Goal: Check status: Check status

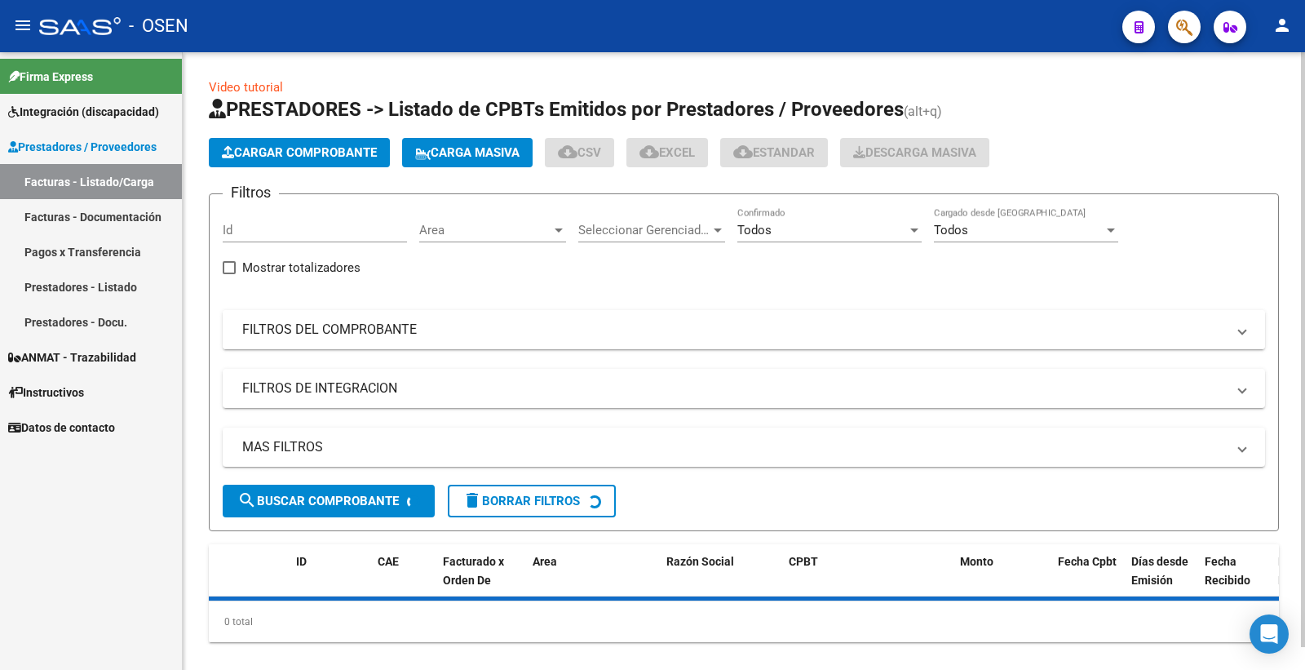
click at [294, 316] on mat-expansion-panel-header "FILTROS DEL COMPROBANTE" at bounding box center [744, 329] width 1042 height 39
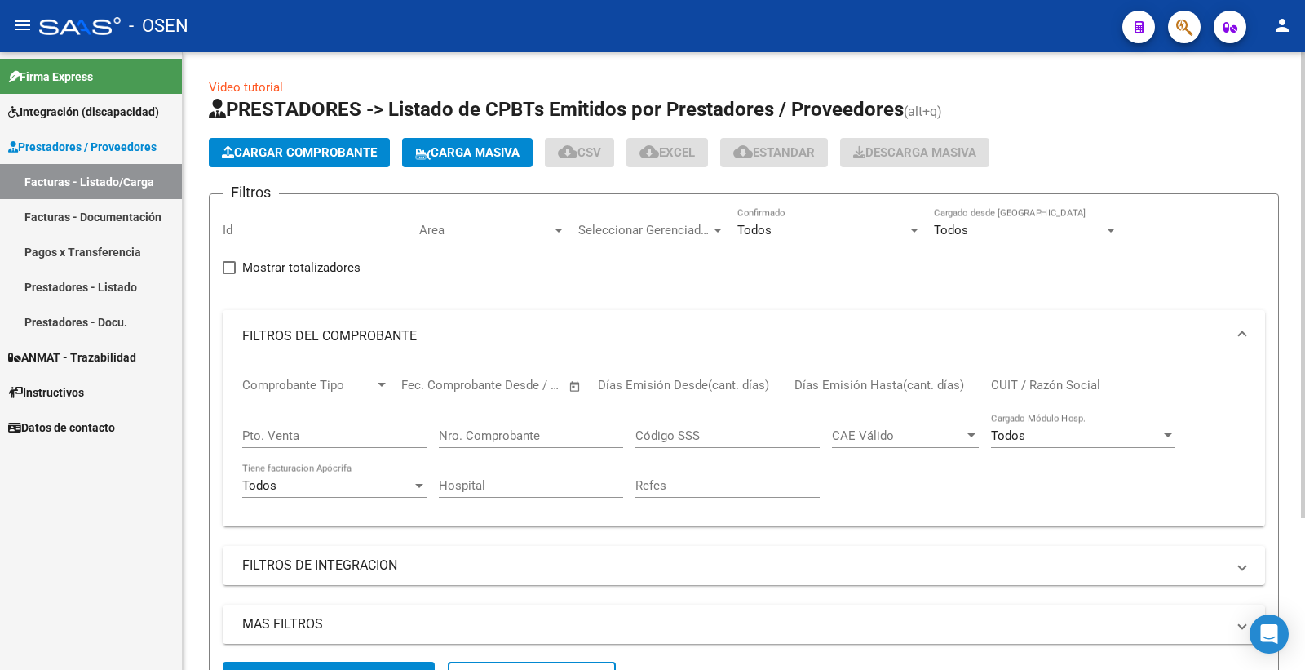
click at [481, 441] on input "Nro. Comprobante" at bounding box center [531, 435] width 184 height 15
paste input "693"
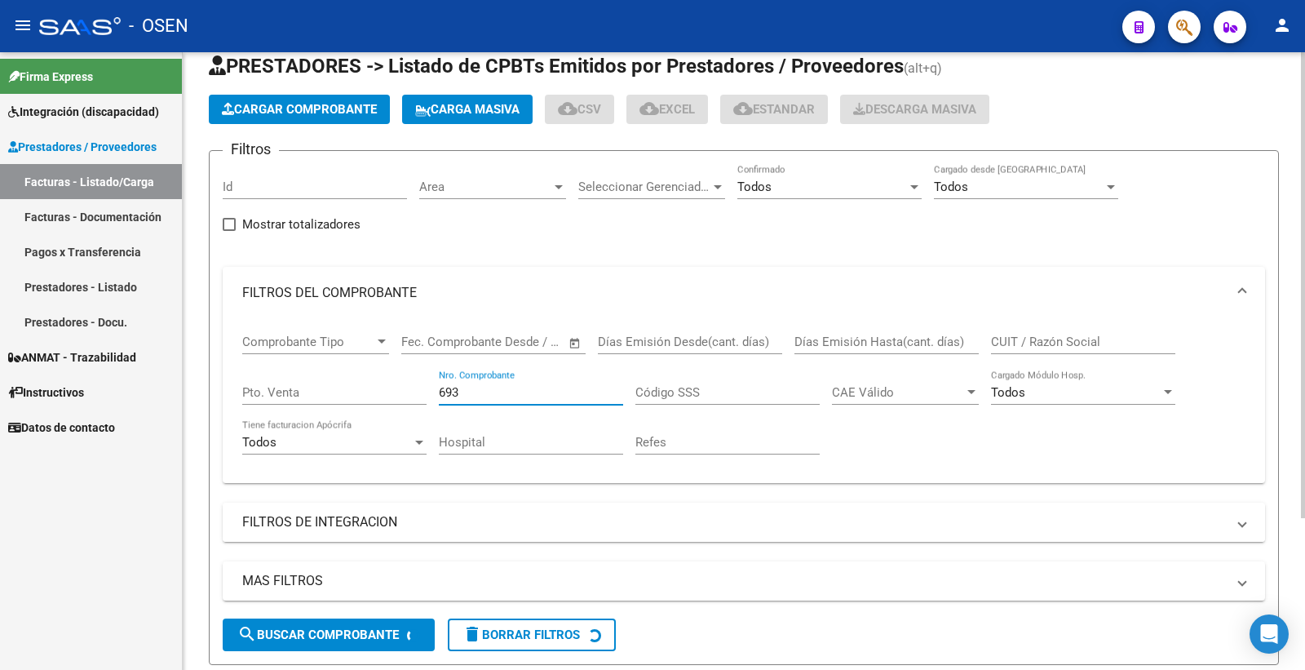
scroll to position [91, 0]
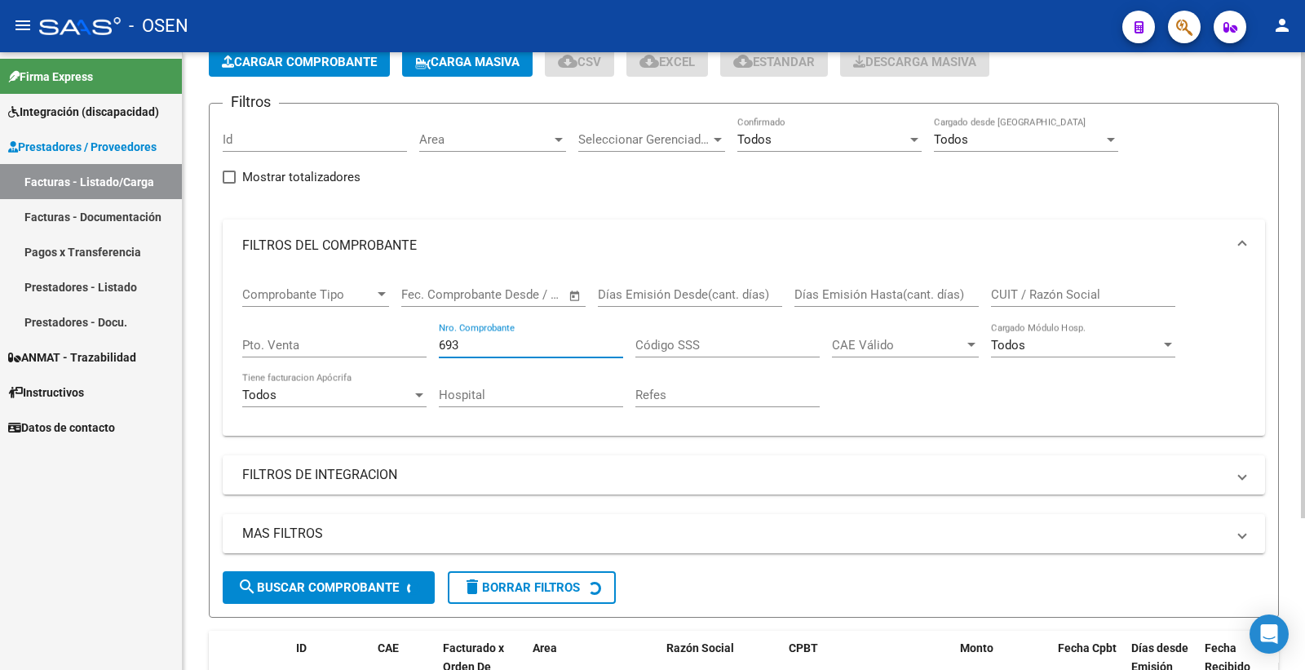
type input "693"
click at [368, 575] on button "search Buscar Comprobante" at bounding box center [329, 587] width 212 height 33
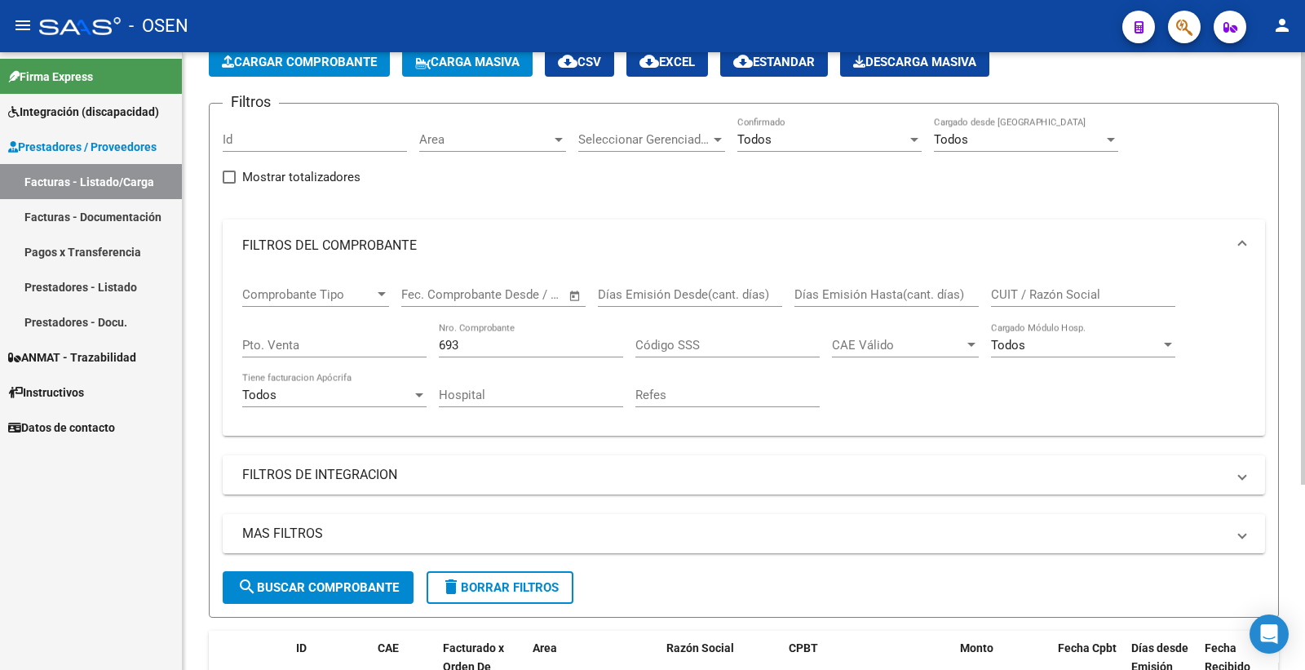
click at [353, 589] on span "search Buscar Comprobante" at bounding box center [317, 587] width 161 height 15
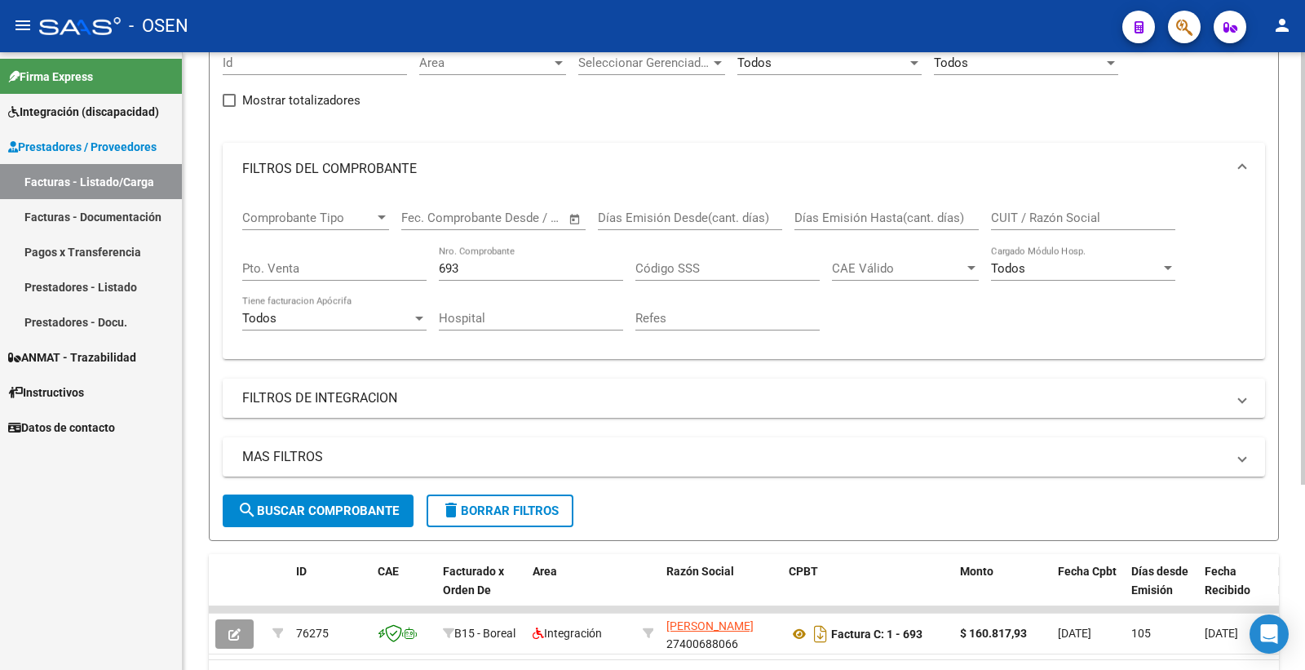
scroll to position [264, 0]
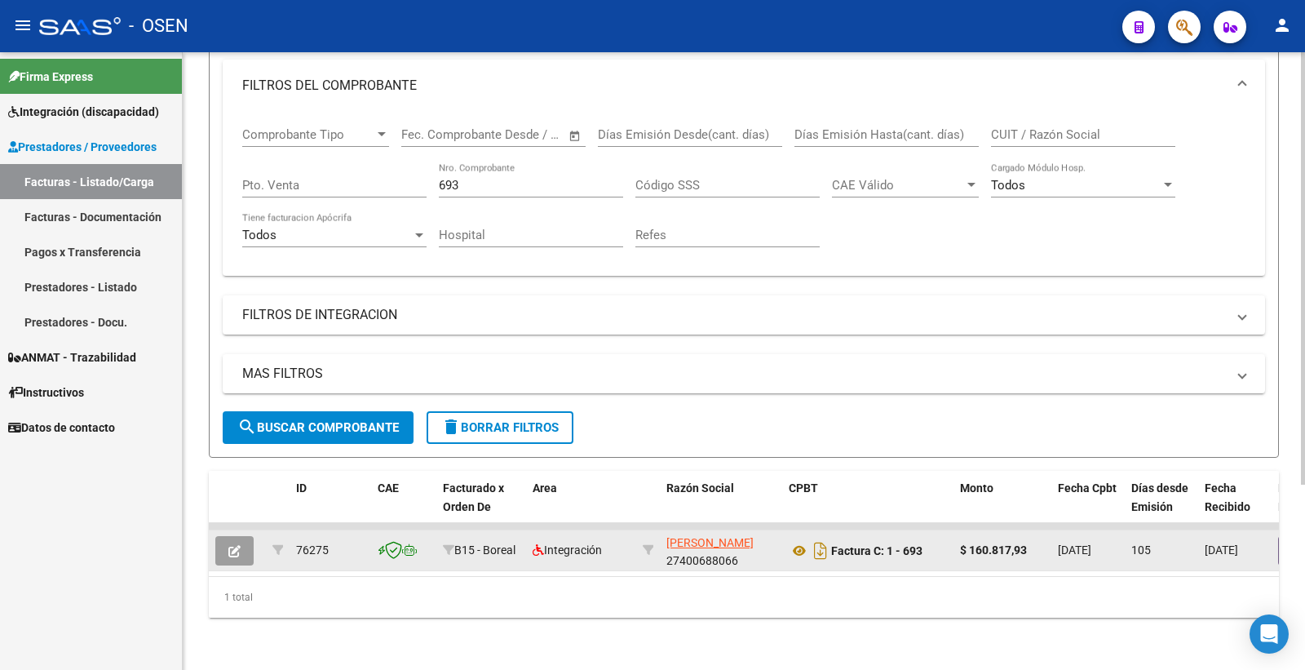
click at [236, 545] on icon "button" at bounding box center [234, 551] width 12 height 12
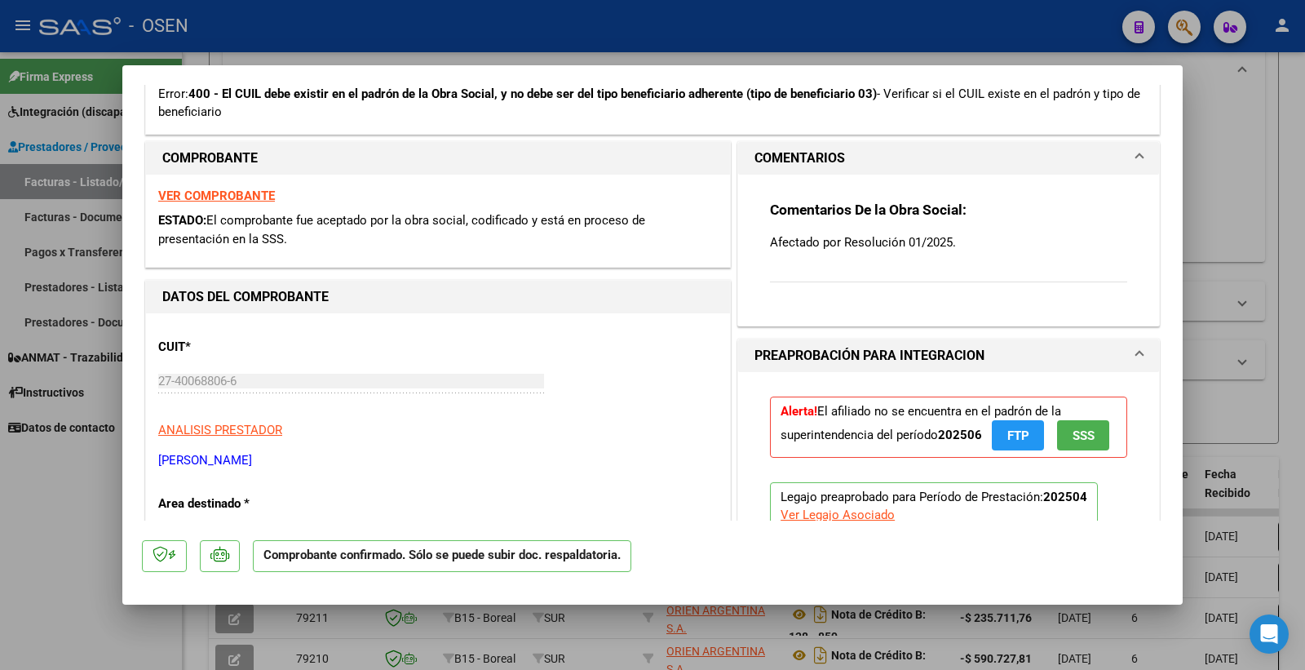
scroll to position [453, 0]
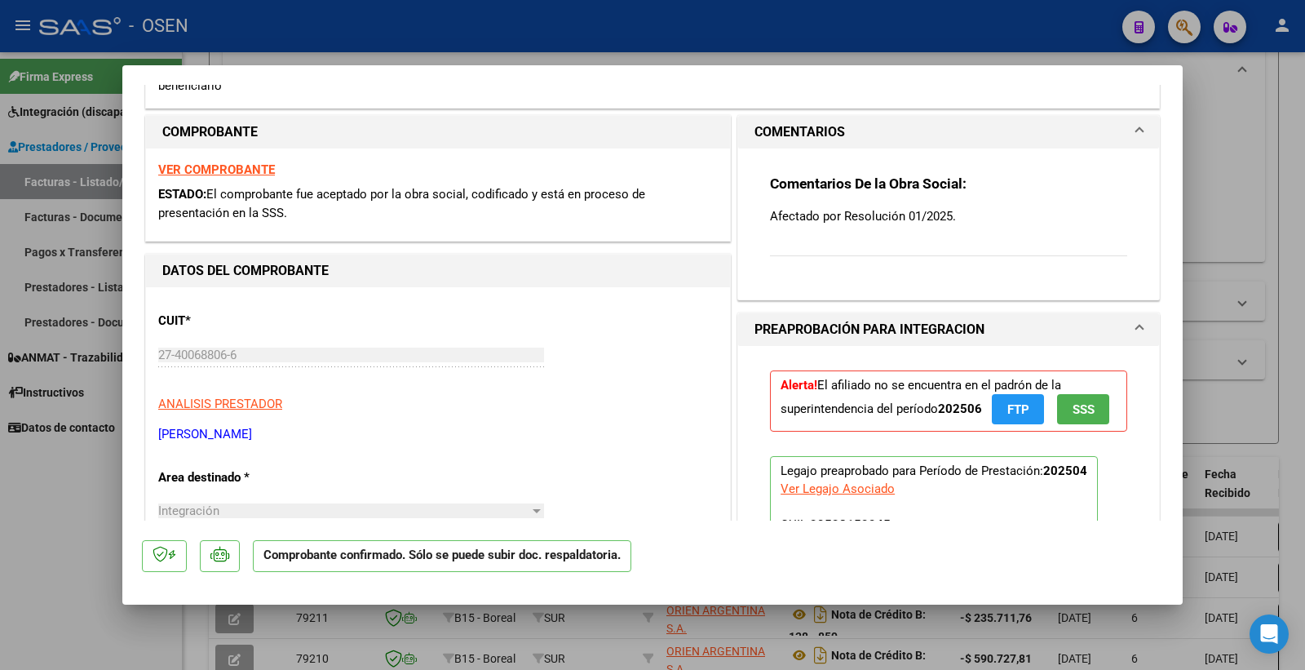
drag, startPoint x: 764, startPoint y: 216, endPoint x: 952, endPoint y: 214, distance: 188.4
click at [952, 214] on p "Afectado por Resolución 01/2025." at bounding box center [948, 216] width 357 height 18
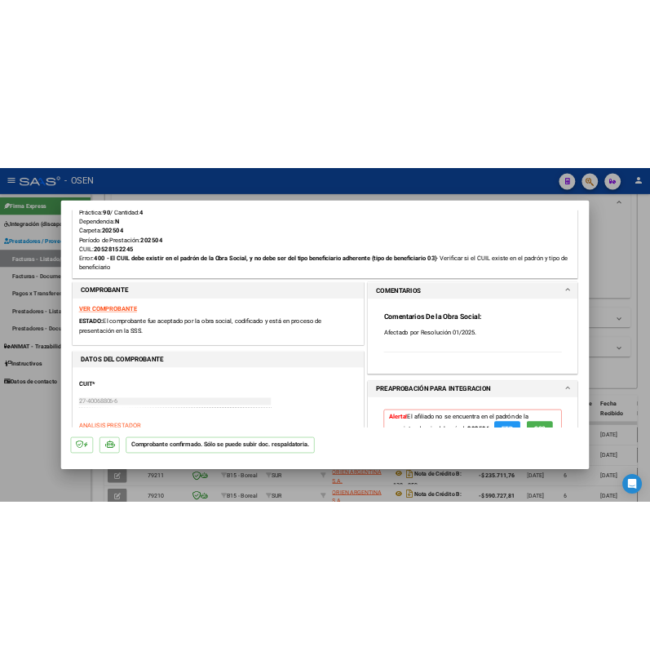
scroll to position [272, 0]
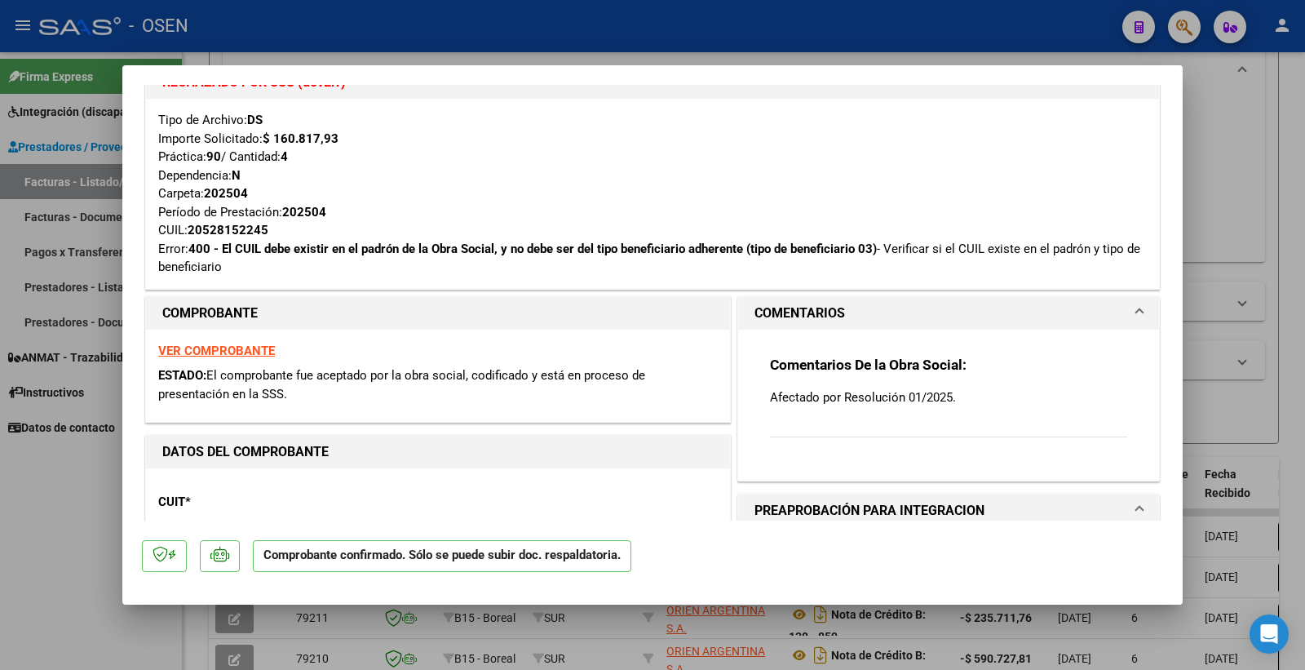
click at [245, 348] on strong "VER COMPROBANTE" at bounding box center [216, 350] width 117 height 15
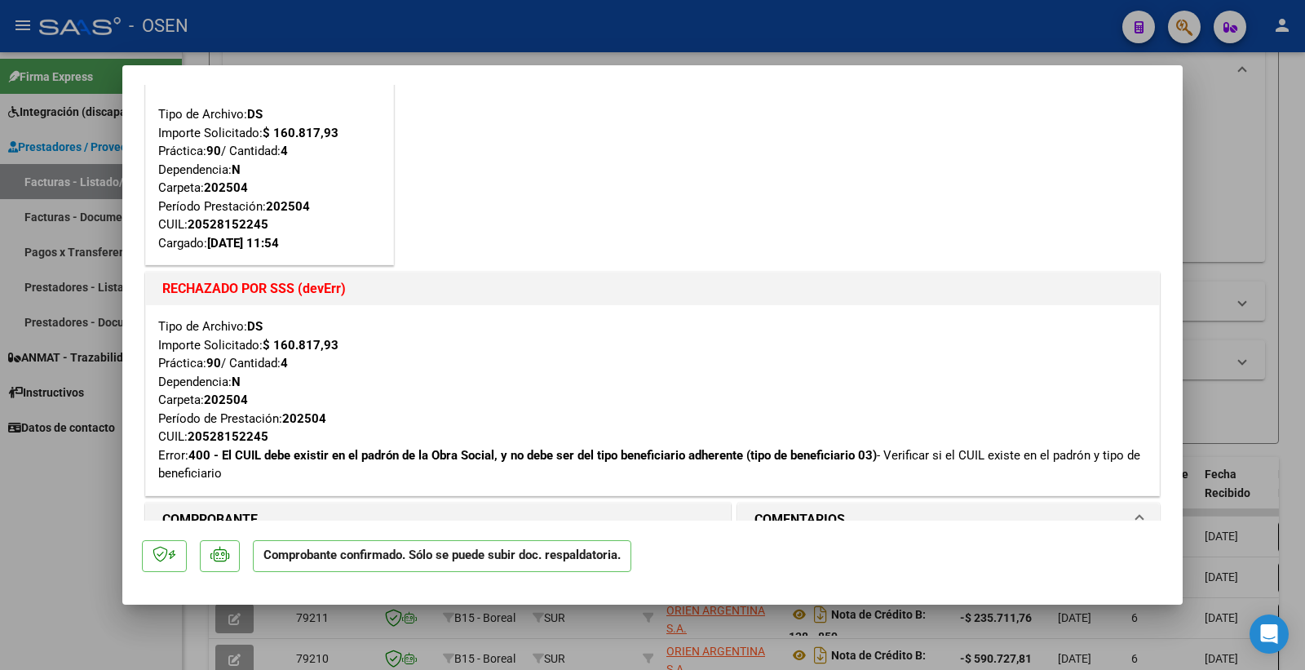
scroll to position [0, 0]
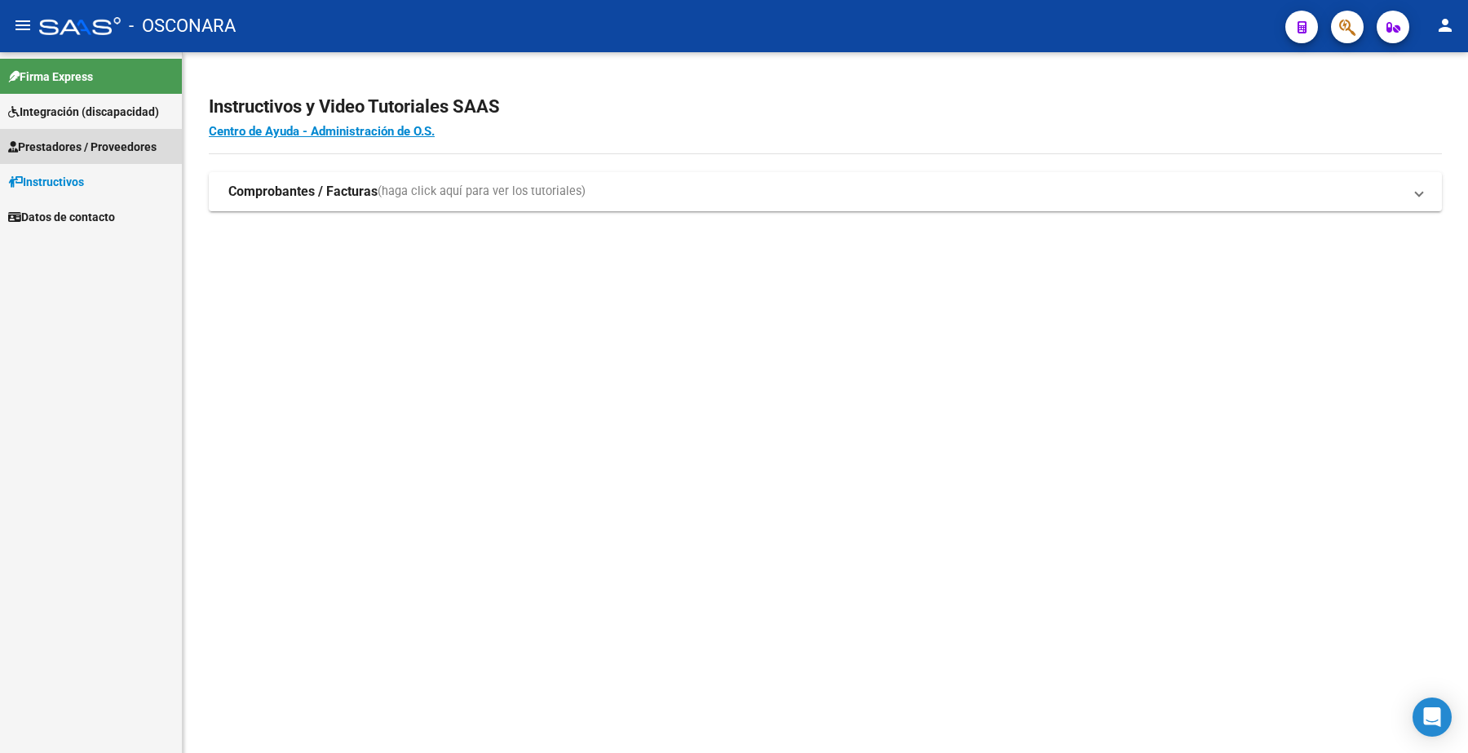
click at [133, 135] on link "Prestadores / Proveedores" at bounding box center [91, 146] width 182 height 35
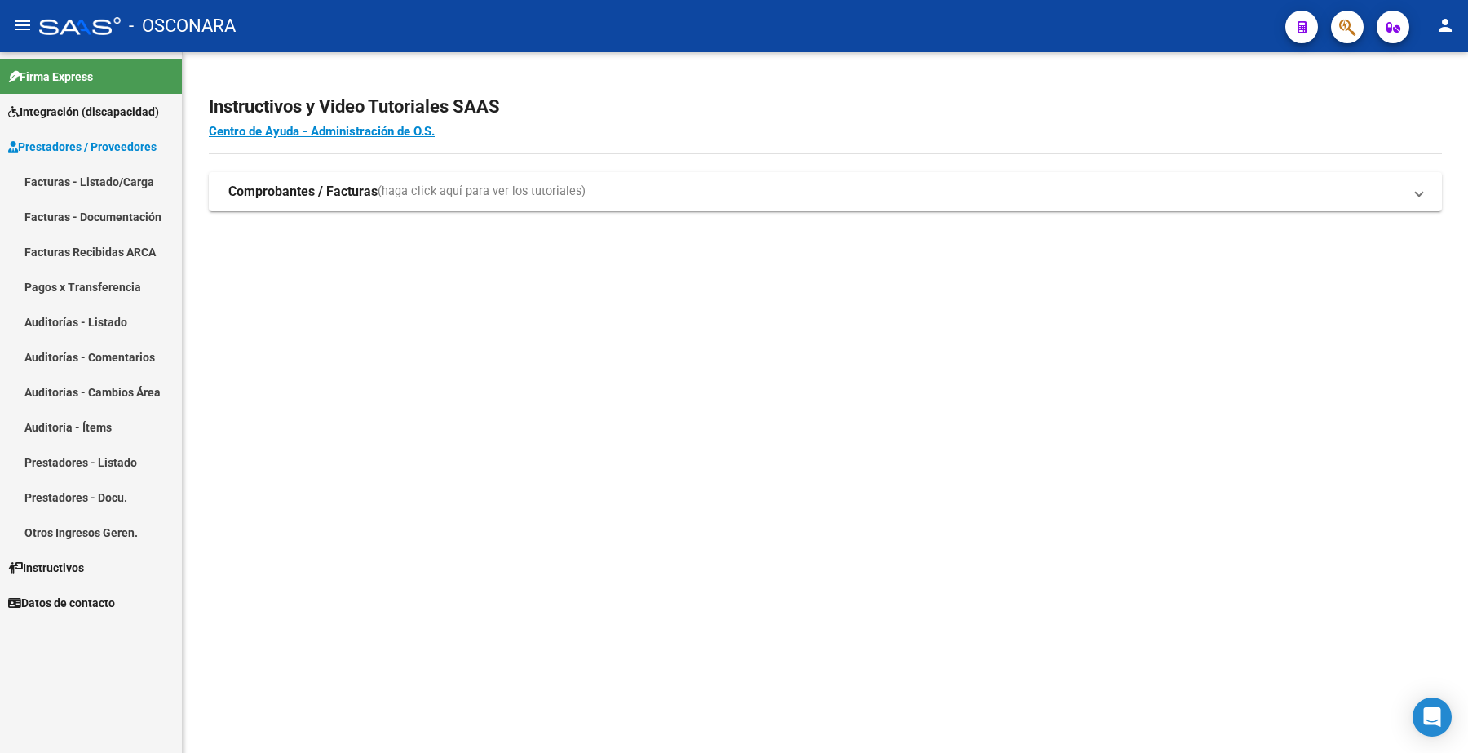
click at [132, 175] on link "Facturas - Listado/Carga" at bounding box center [91, 181] width 182 height 35
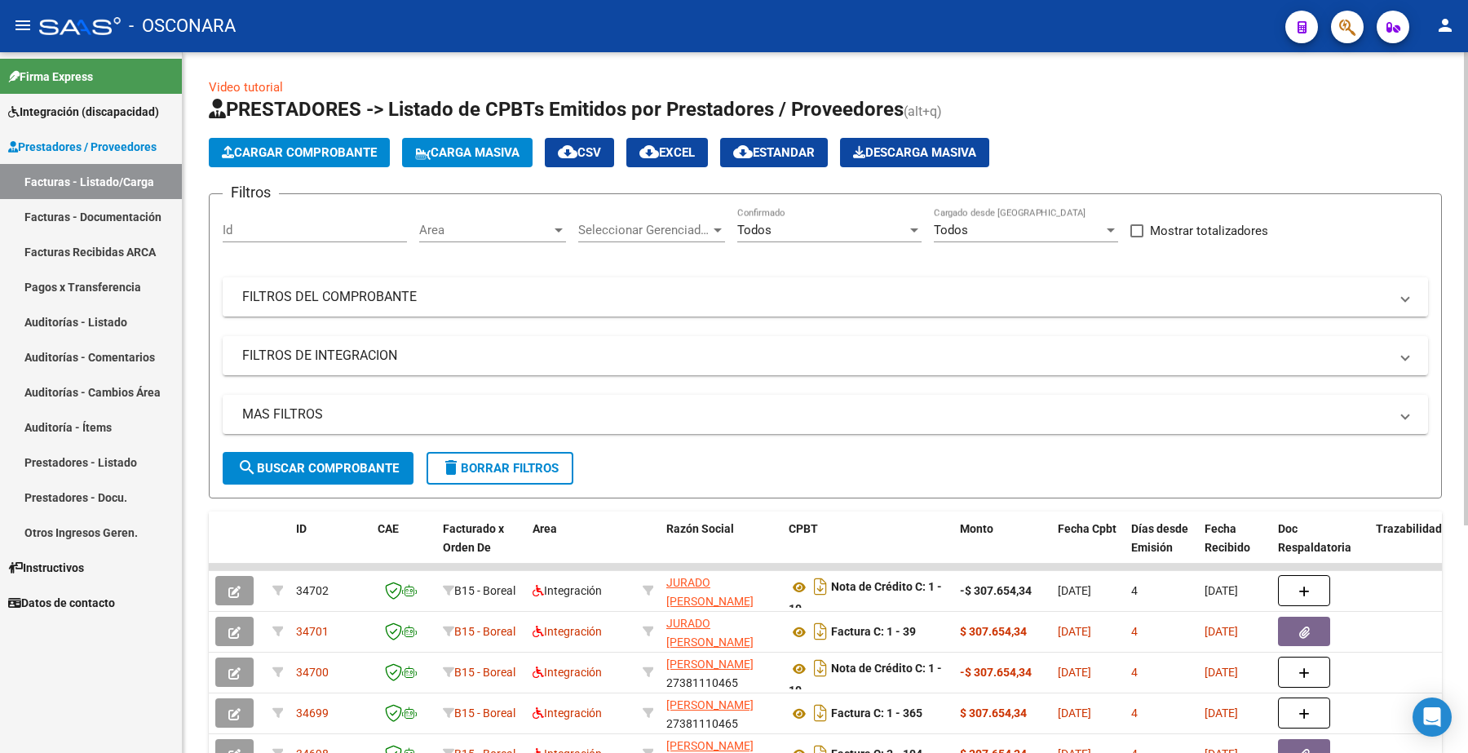
click at [278, 291] on mat-panel-title "FILTROS DEL COMPROBANTE" at bounding box center [815, 297] width 1147 height 18
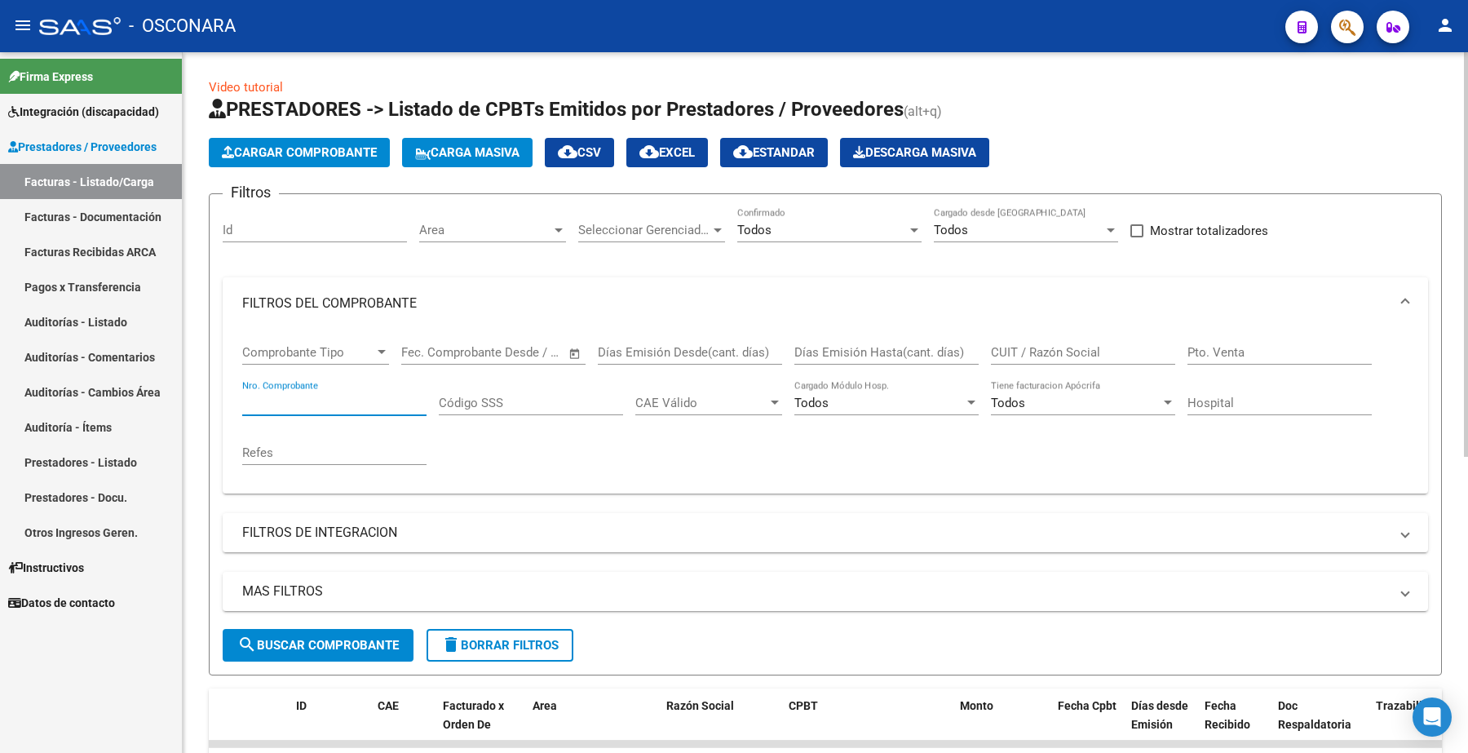
click at [302, 404] on input "Nro. Comprobante" at bounding box center [334, 403] width 184 height 15
type input "224"
click at [314, 640] on span "search Buscar Comprobante" at bounding box center [317, 645] width 161 height 15
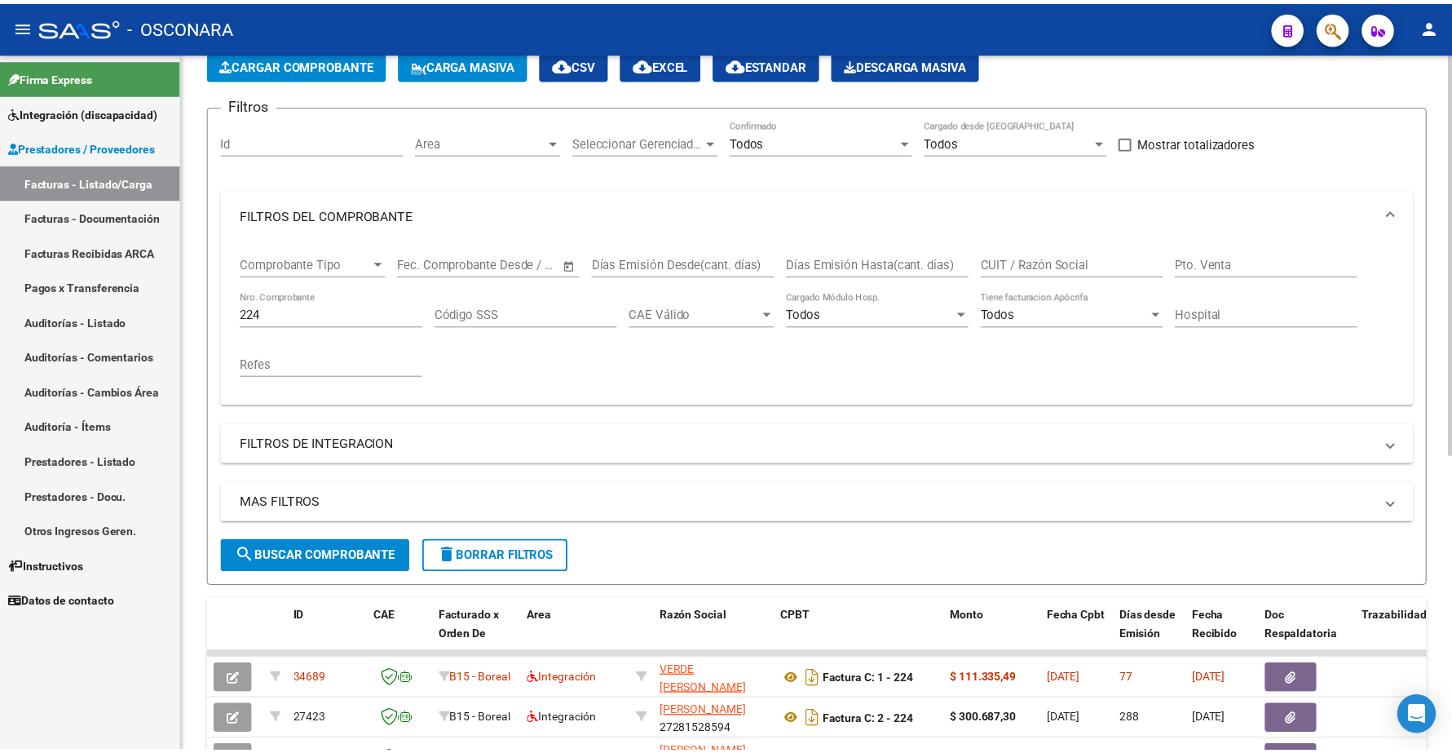
scroll to position [408, 0]
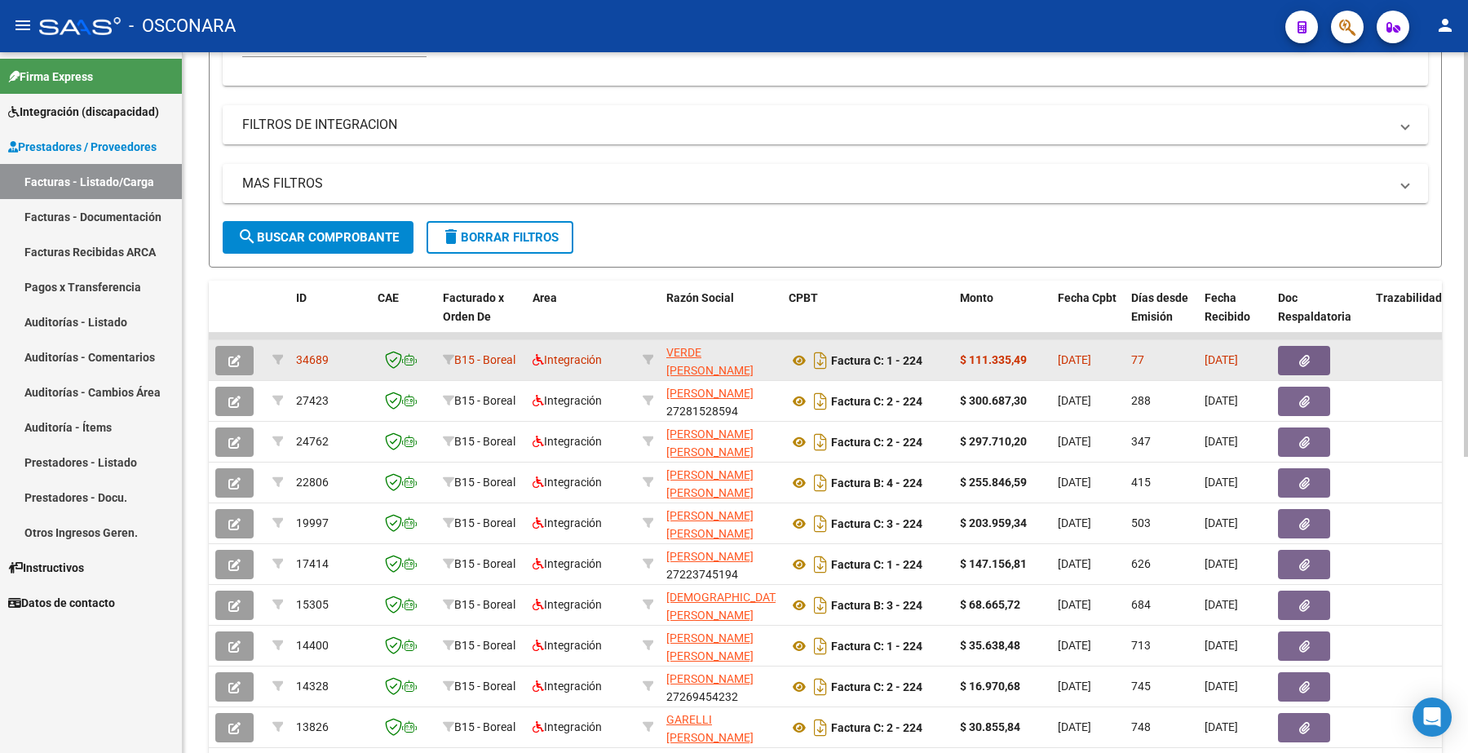
click at [230, 355] on icon "button" at bounding box center [234, 361] width 12 height 12
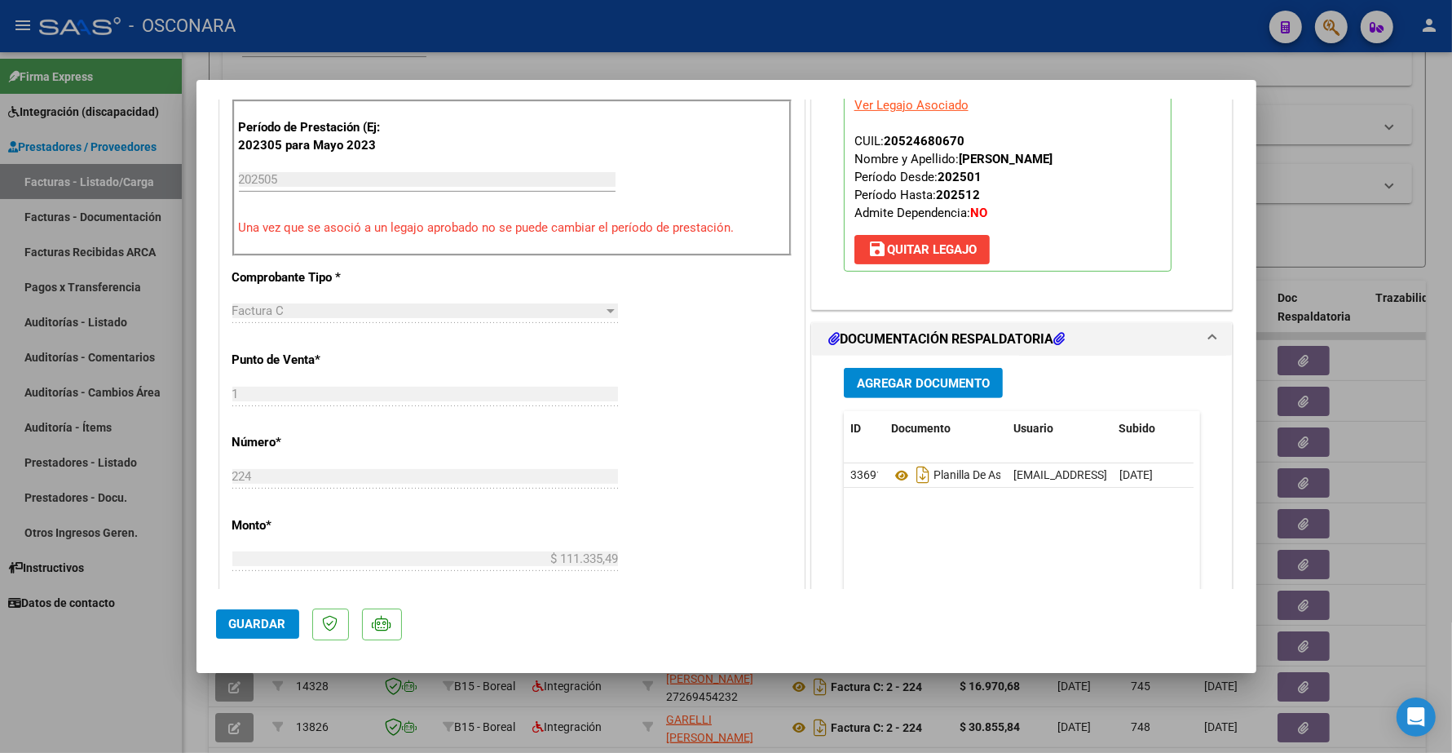
scroll to position [714, 0]
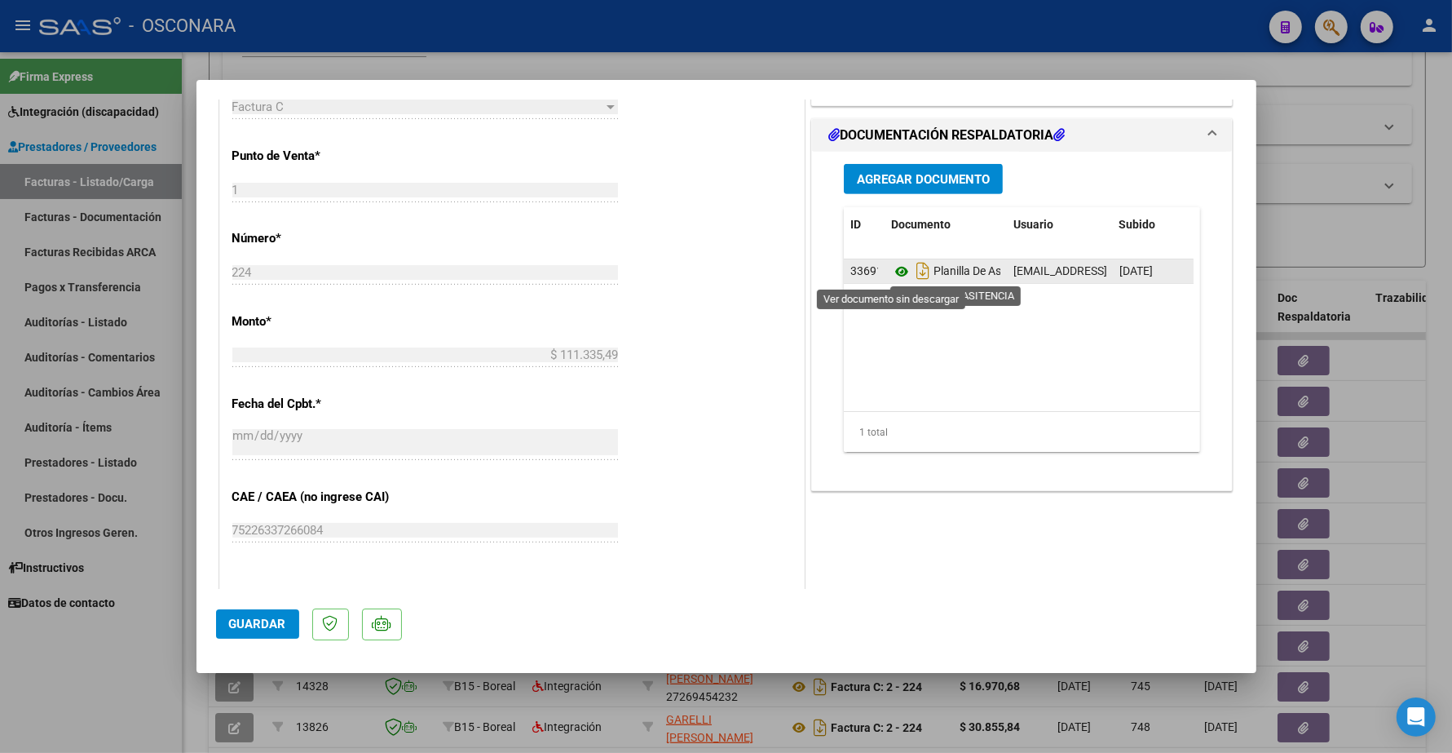
click at [891, 272] on icon at bounding box center [901, 272] width 21 height 20
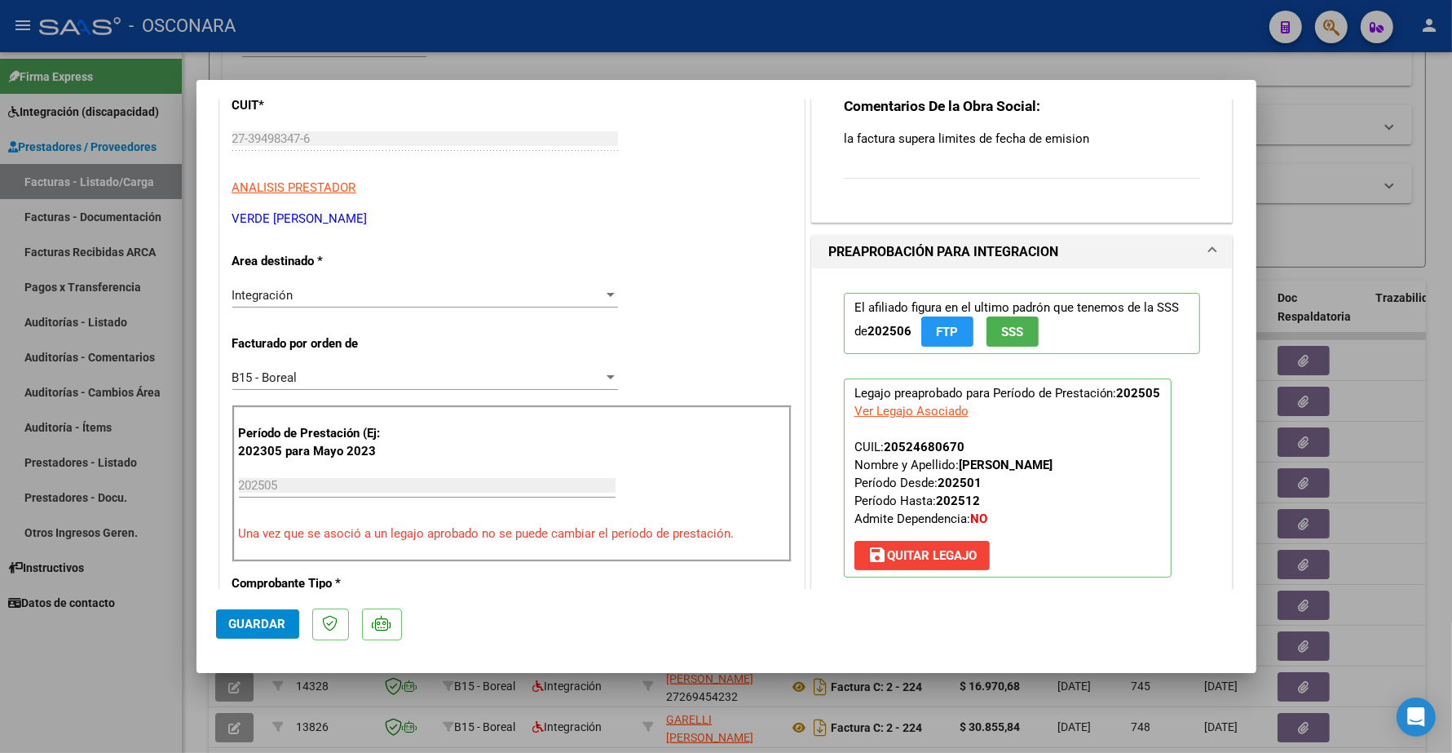
scroll to position [0, 0]
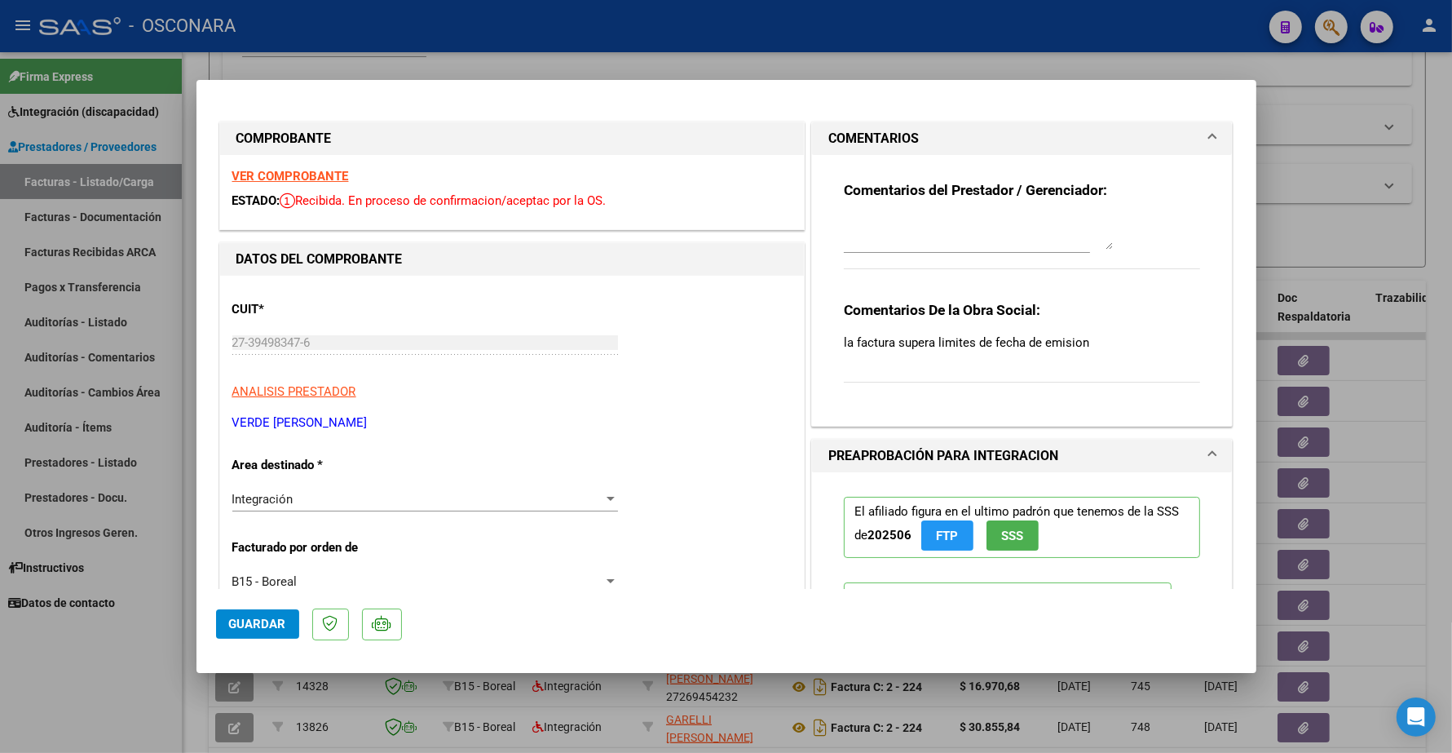
type input "$ 0,00"
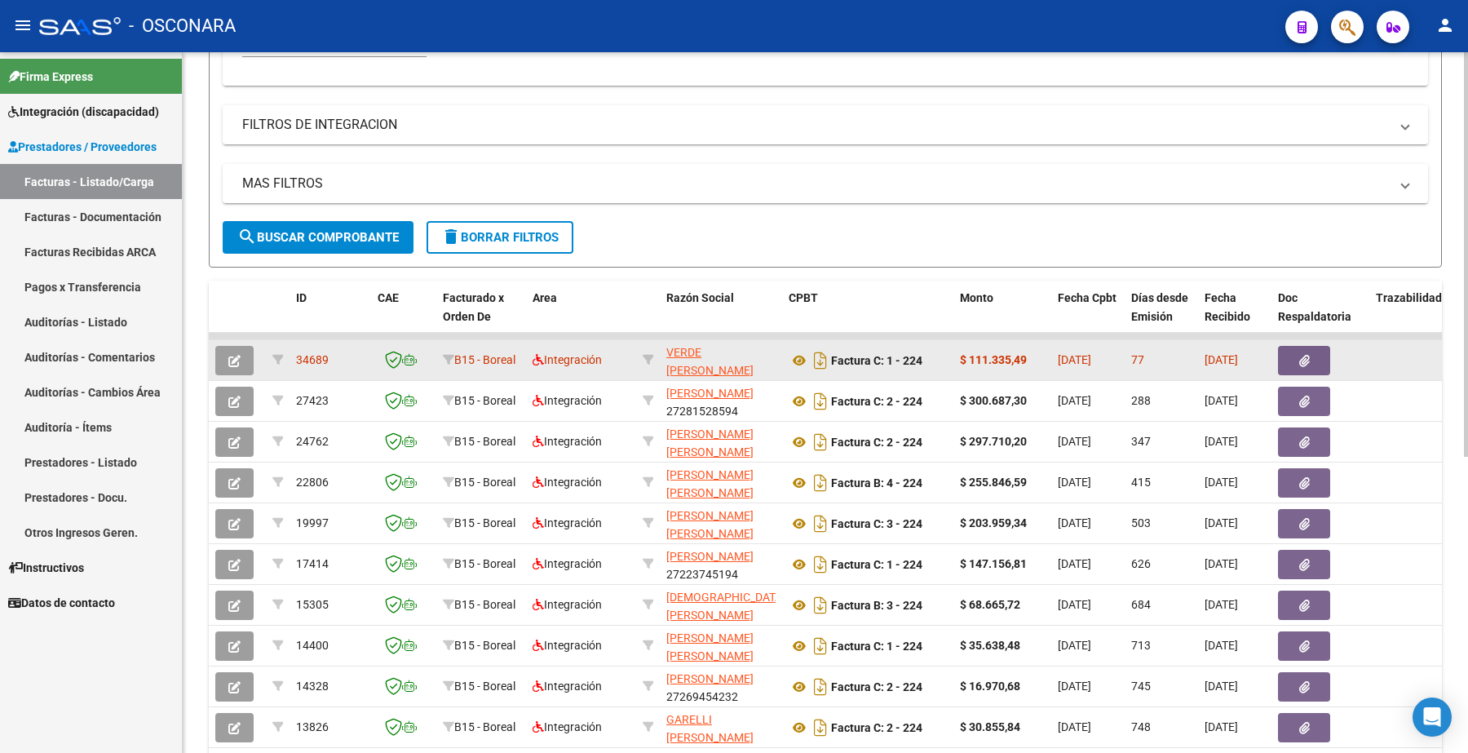
click at [243, 349] on button "button" at bounding box center [234, 360] width 38 height 29
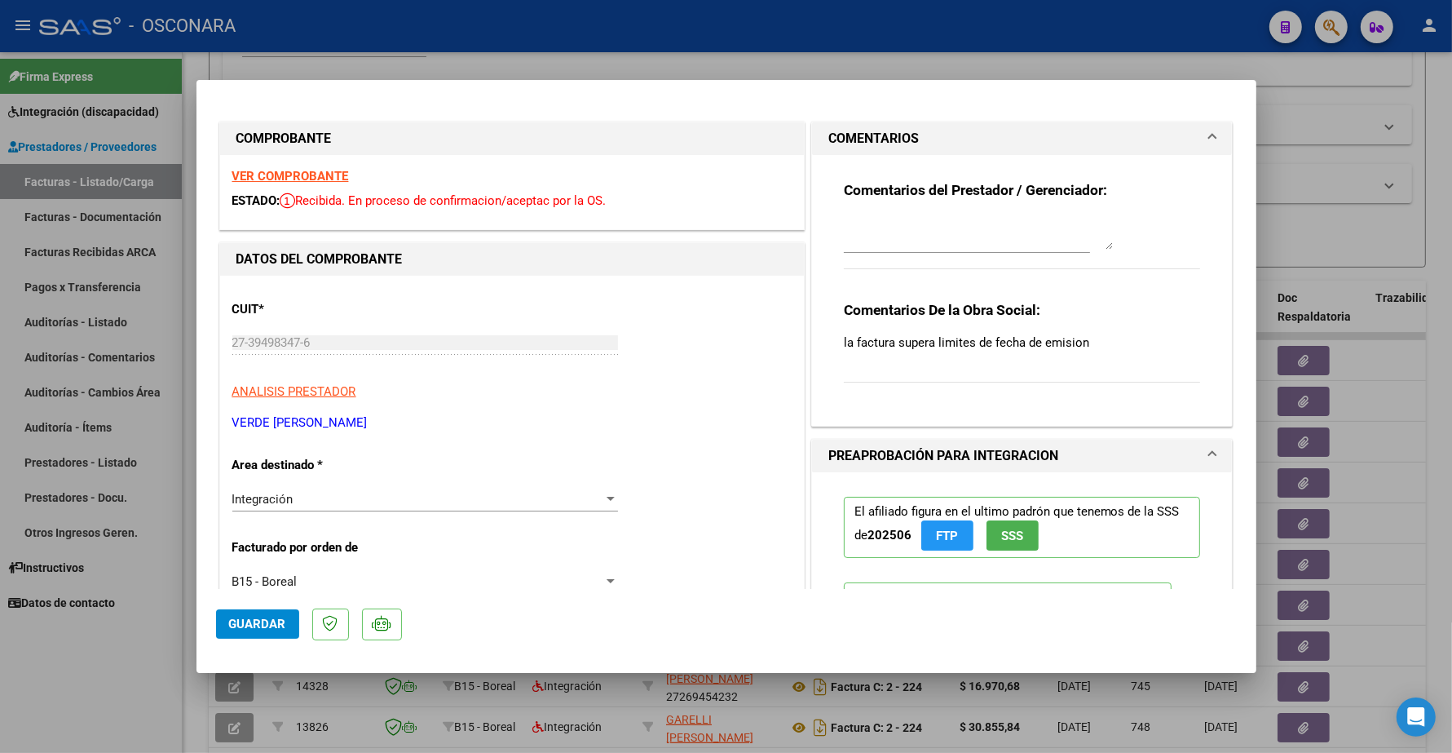
click at [306, 174] on strong "VER COMPROBANTE" at bounding box center [290, 176] width 117 height 15
type input "$ 0,00"
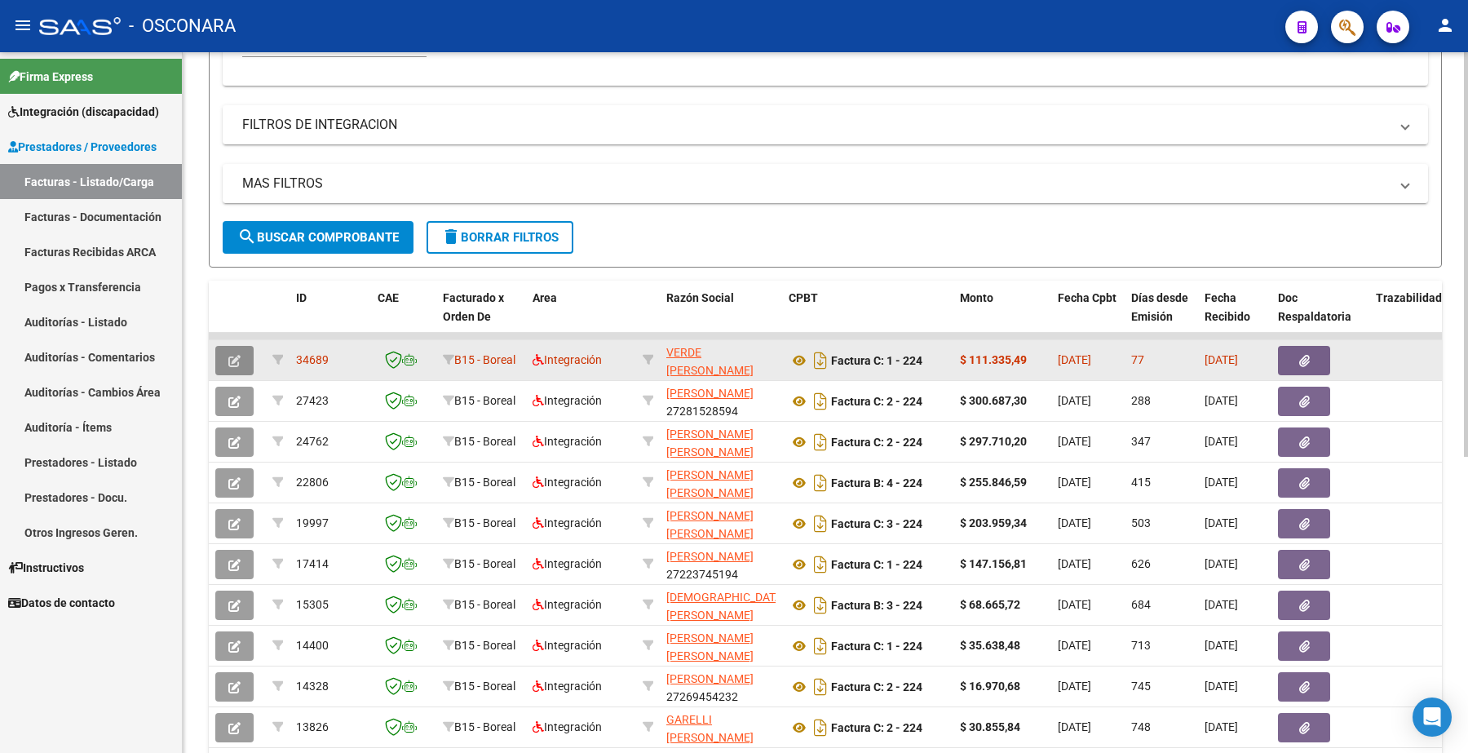
click at [239, 356] on icon "button" at bounding box center [234, 361] width 12 height 12
click at [243, 347] on button "button" at bounding box center [234, 360] width 38 height 29
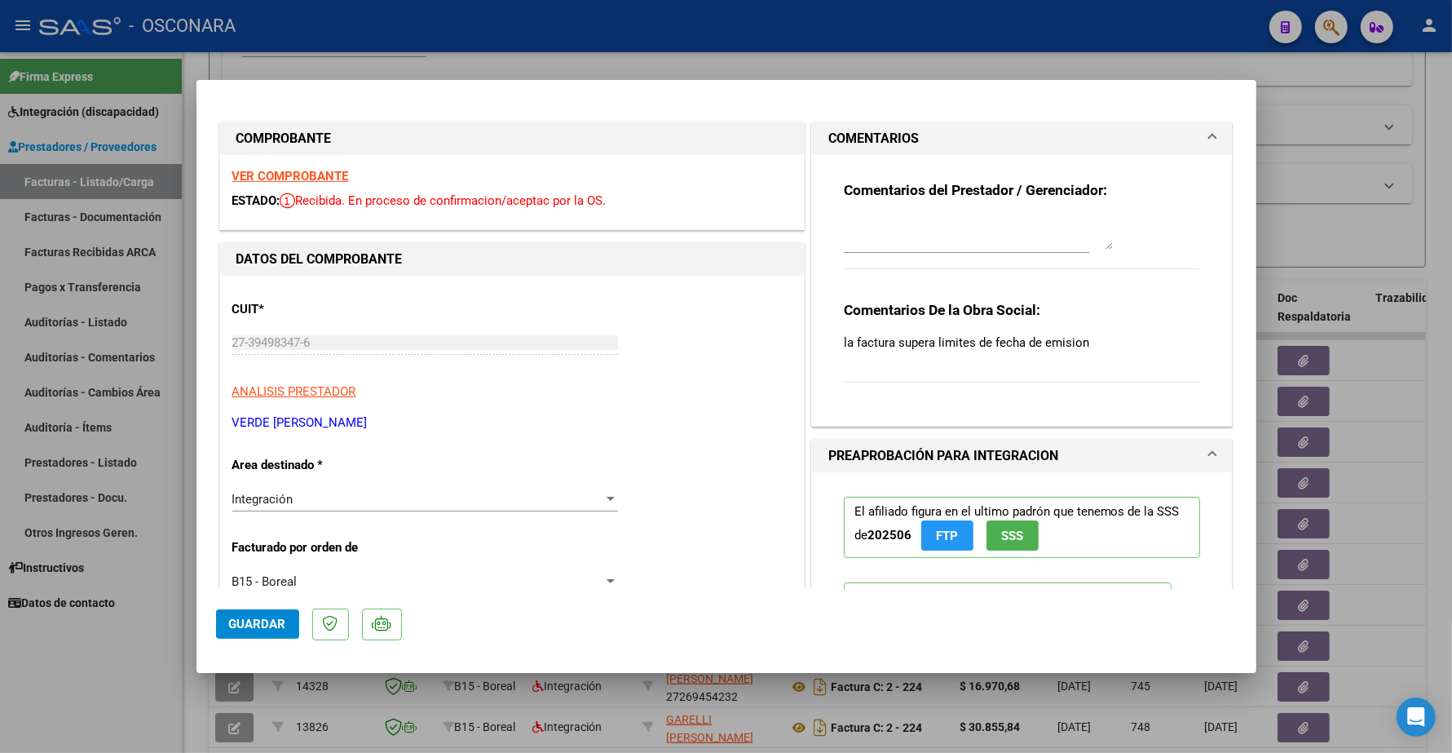
drag, startPoint x: 834, startPoint y: 340, endPoint x: 1098, endPoint y: 341, distance: 263.4
click at [1098, 341] on p "la factura supera limites de fecha de emision" at bounding box center [1022, 343] width 357 height 18
click at [846, 361] on div "Comentarios De la Obra Social: la factura supera limites de fecha de emision" at bounding box center [1022, 350] width 357 height 99
click at [833, 343] on div "Comentarios del Prestador / Gerenciador: Comentarios De la Obra Social: la fact…" at bounding box center [1023, 284] width 382 height 258
drag, startPoint x: 834, startPoint y: 340, endPoint x: 1105, endPoint y: 359, distance: 271.4
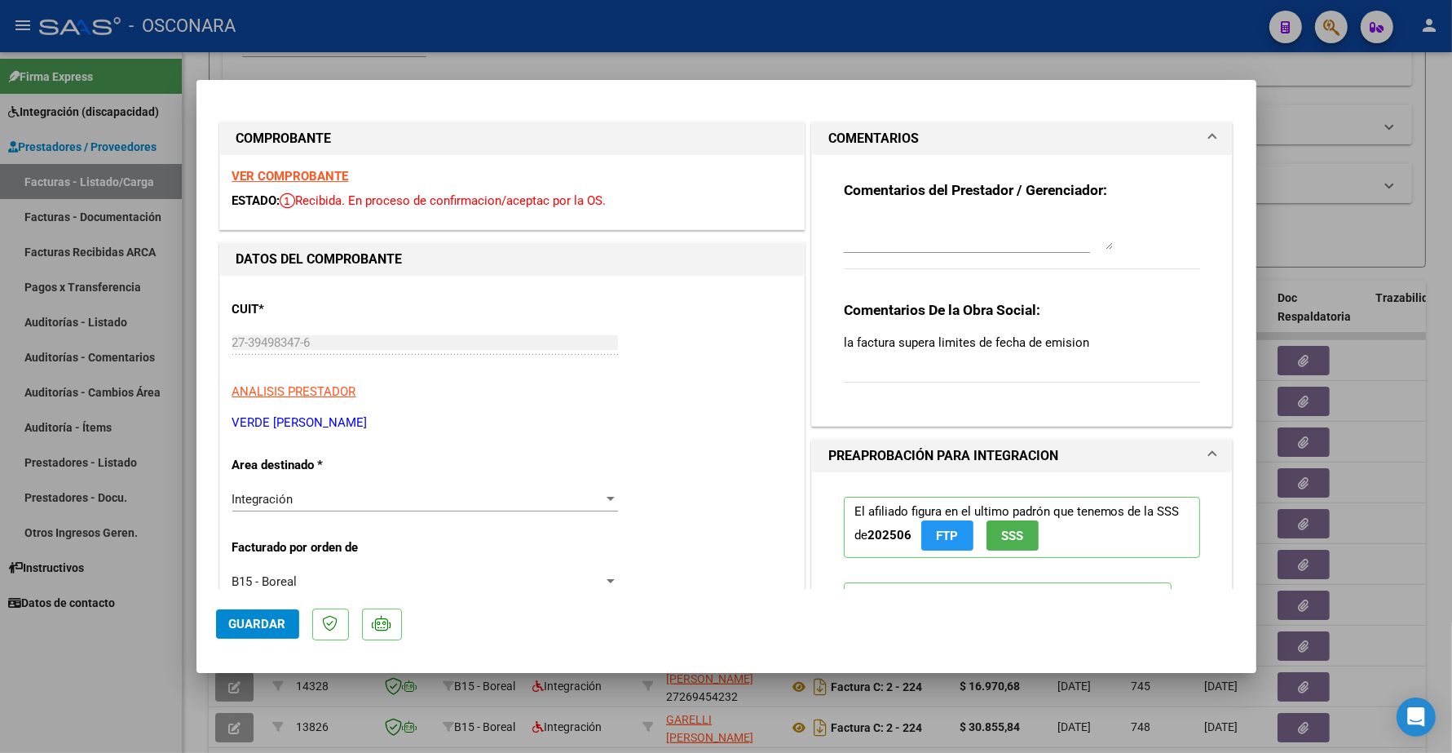
click at [1105, 359] on div "Comentarios De la Obra Social: la factura supera limites de fecha de emision" at bounding box center [1022, 350] width 357 height 99
click at [1113, 359] on div "Comentarios De la Obra Social: la factura supera limites de fecha de emision" at bounding box center [1022, 350] width 357 height 99
click at [320, 171] on strong "VER COMPROBANTE" at bounding box center [290, 176] width 117 height 15
click at [318, 175] on strong "VER COMPROBANTE" at bounding box center [290, 176] width 117 height 15
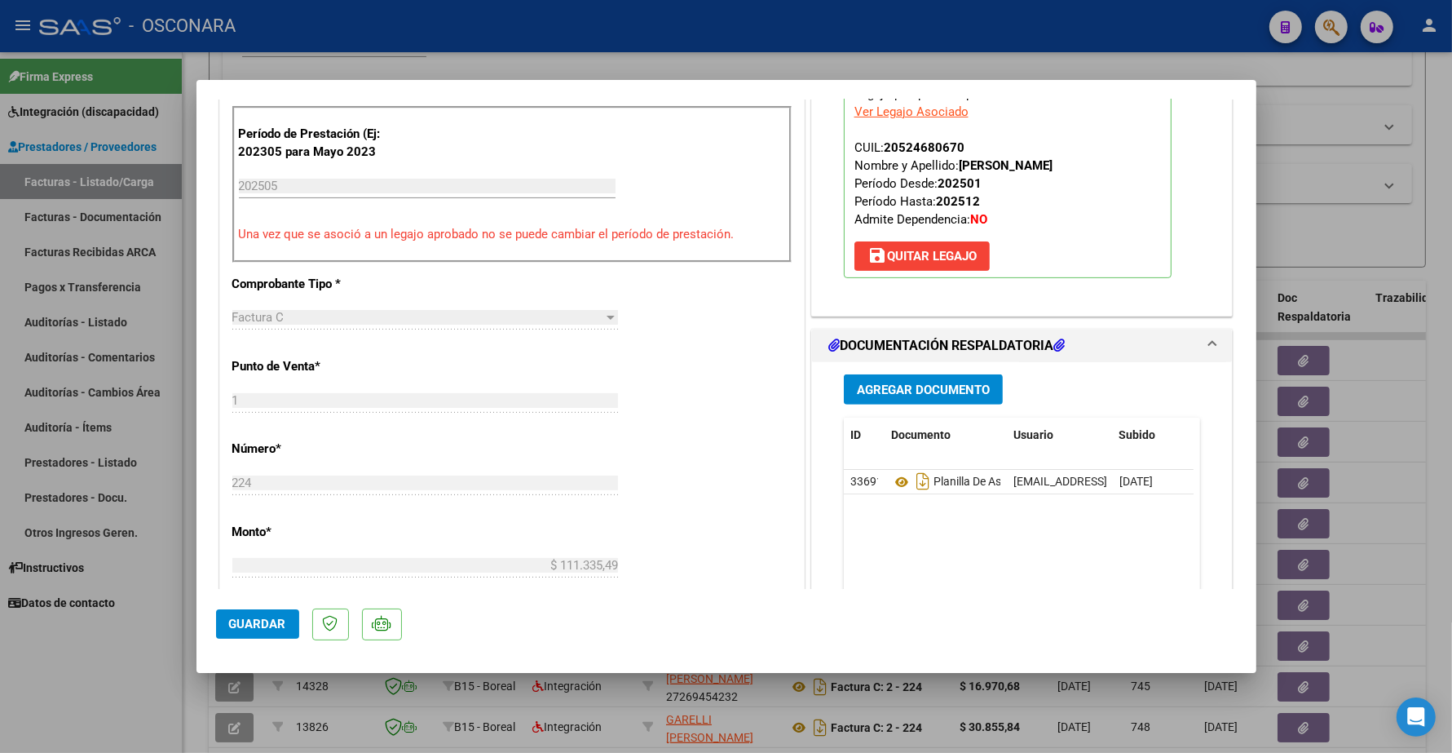
scroll to position [510, 0]
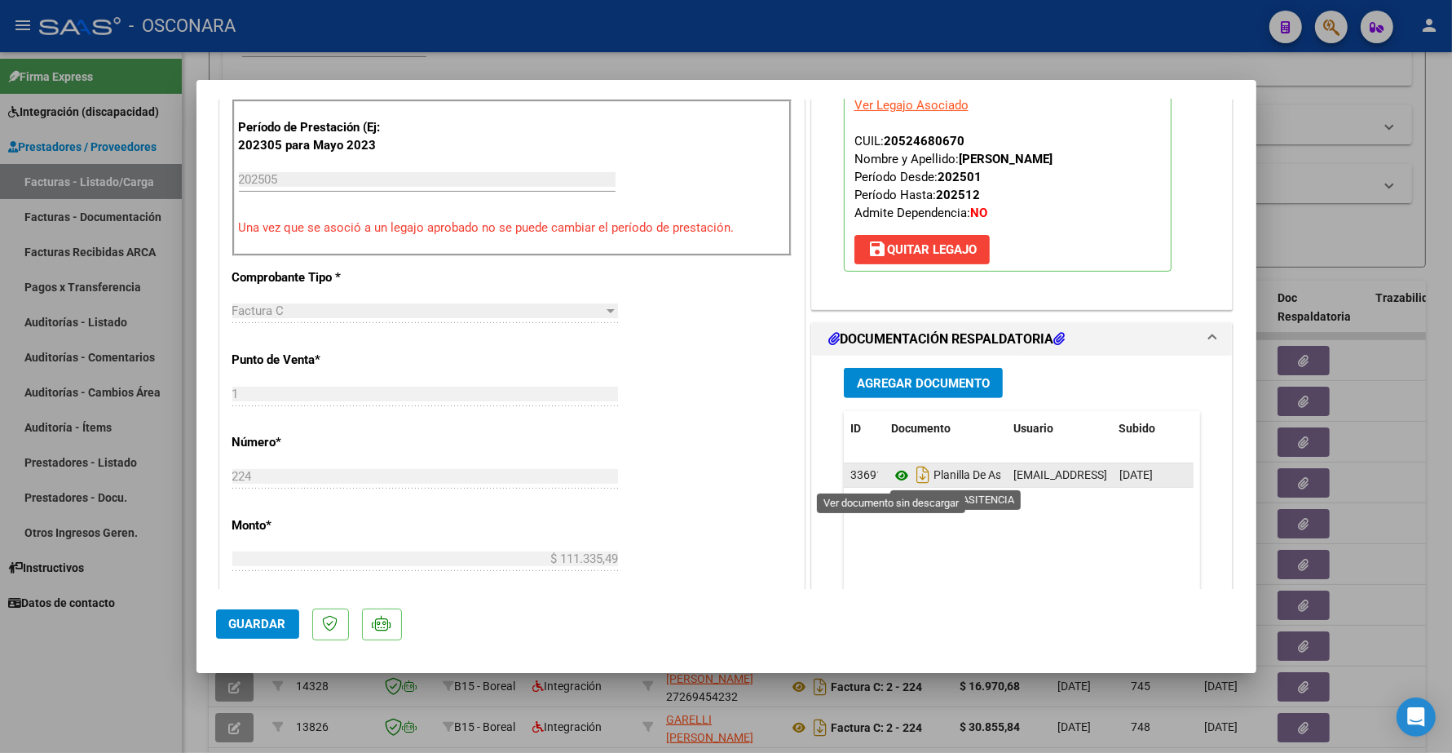
click at [891, 473] on icon at bounding box center [901, 476] width 21 height 20
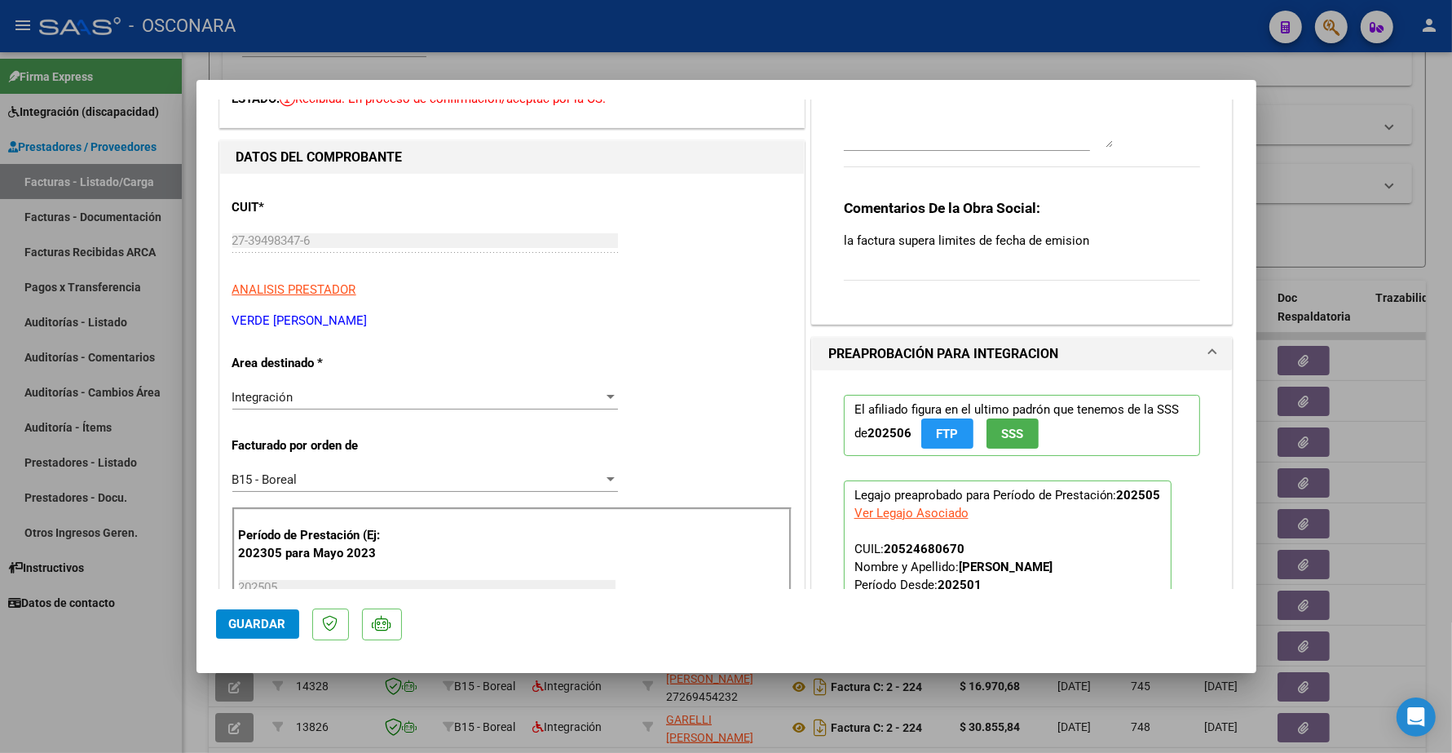
scroll to position [0, 0]
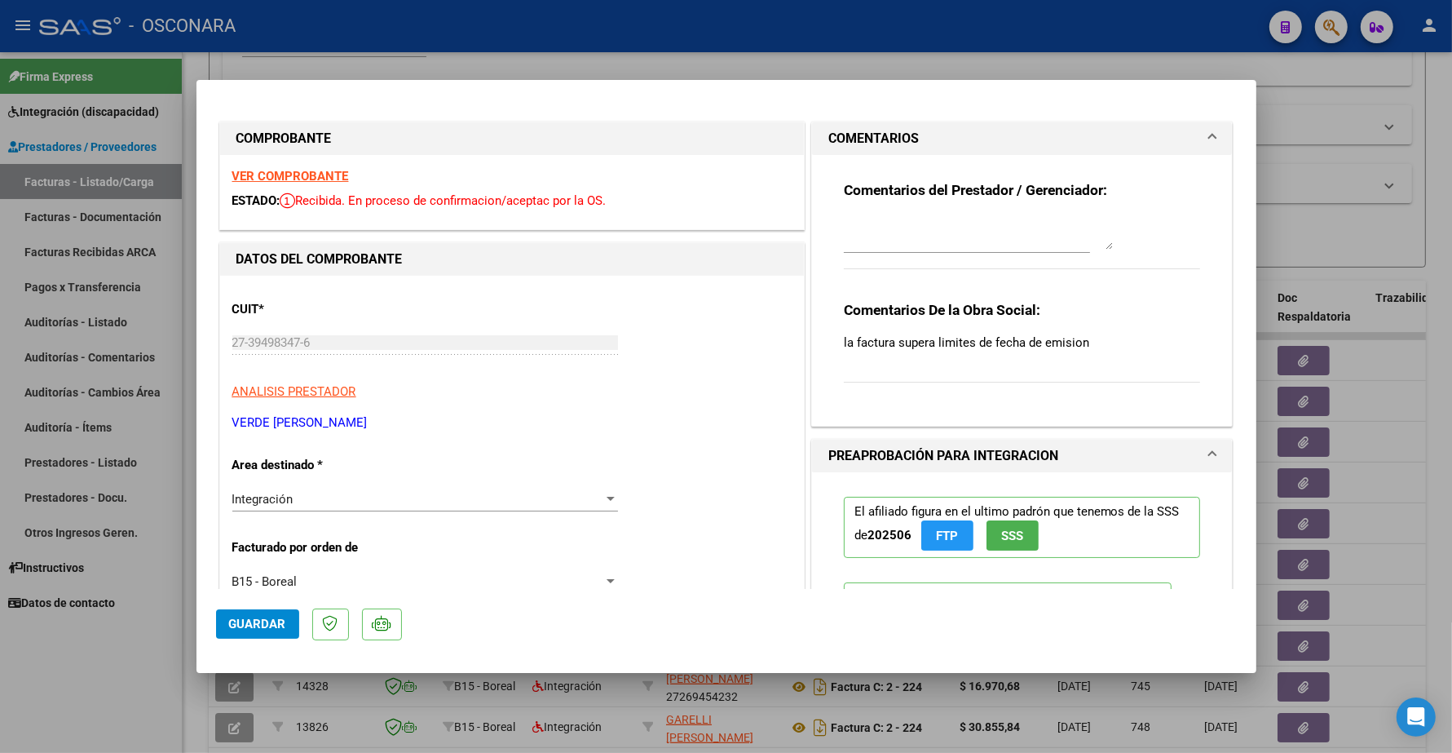
click at [319, 176] on strong "VER COMPROBANTE" at bounding box center [290, 176] width 117 height 15
click at [312, 175] on strong "VER COMPROBANTE" at bounding box center [290, 176] width 117 height 15
click at [315, 175] on strong "VER COMPROBANTE" at bounding box center [290, 176] width 117 height 15
click at [385, 66] on div at bounding box center [726, 376] width 1452 height 753
type input "$ 0,00"
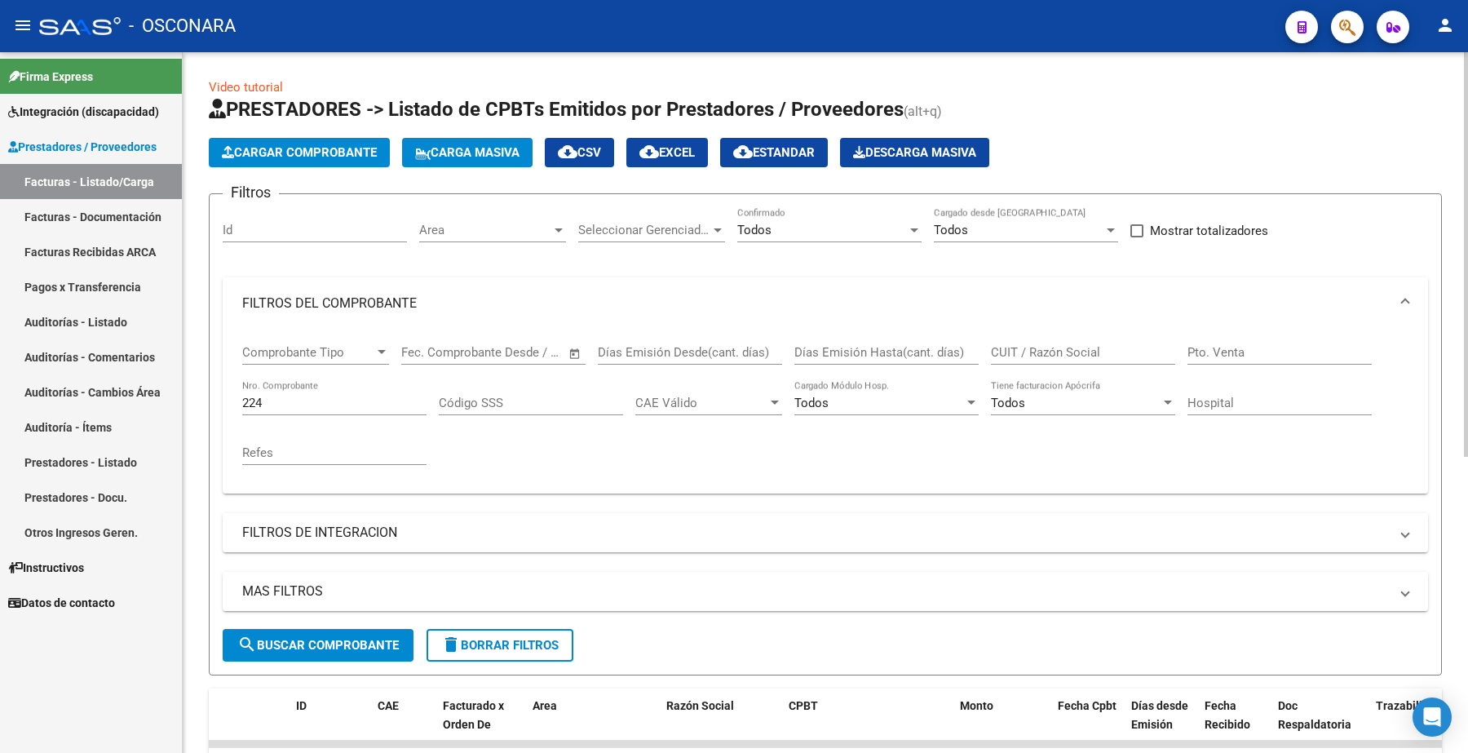
drag, startPoint x: 266, startPoint y: 404, endPoint x: 188, endPoint y: 348, distance: 95.8
click at [201, 404] on div "Video tutorial PRESTADORES -> Listado de CPBTs Emitidos por Prestadores / Prove…" at bounding box center [825, 653] width 1285 height 1202
